Goal: Transaction & Acquisition: Purchase product/service

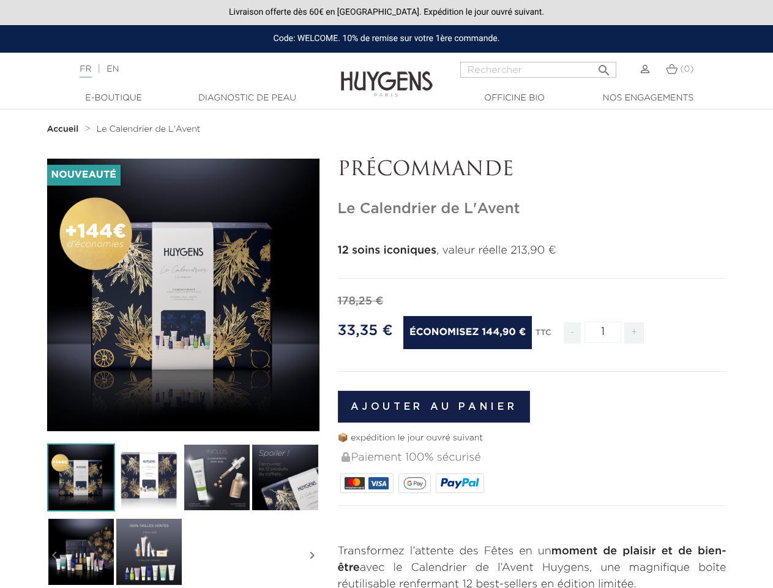
click at [386, 294] on div "178,25 €" at bounding box center [532, 301] width 389 height 17
click at [538, 70] on input "Rechercher" at bounding box center [538, 70] width 156 height 16
click at [81, 477] on img at bounding box center [81, 477] width 68 height 68
click at [149, 477] on img at bounding box center [149, 477] width 68 height 68
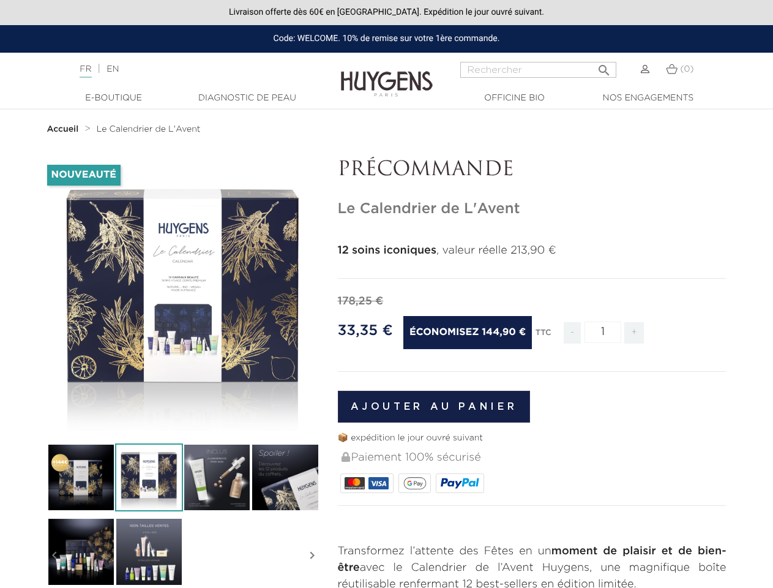
click at [217, 477] on div "-144,90 € Nouveauté   " at bounding box center [387, 542] width 698 height 767
click at [285, 477] on div "-144,90 € Nouveauté   " at bounding box center [387, 542] width 698 height 767
click at [81, 551] on div "-144,90 € Nouveauté   " at bounding box center [387, 542] width 698 height 767
click at [149, 551] on div "-144,90 € Nouveauté   " at bounding box center [387, 542] width 698 height 767
click at [54, 555] on div "-144,90 € Nouveauté   " at bounding box center [387, 542] width 698 height 767
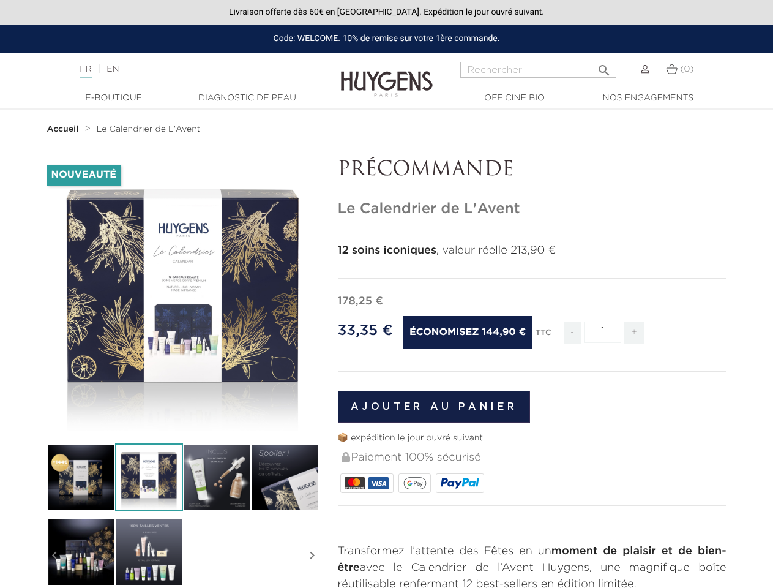
click at [312, 555] on div "-144,90 € Nouveauté   " at bounding box center [387, 542] width 698 height 767
